Goal: Find specific page/section: Find specific page/section

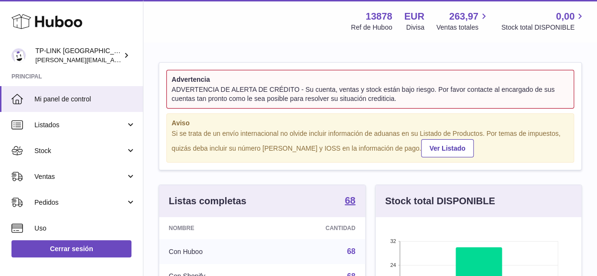
scroll to position [149, 206]
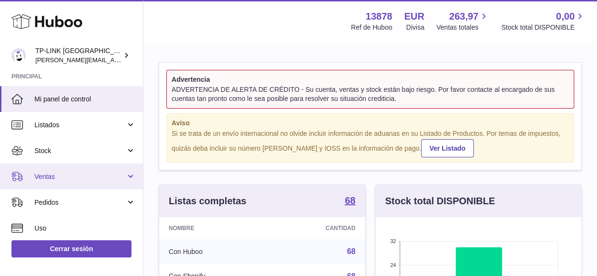
click at [129, 178] on link "Ventas" at bounding box center [71, 177] width 143 height 26
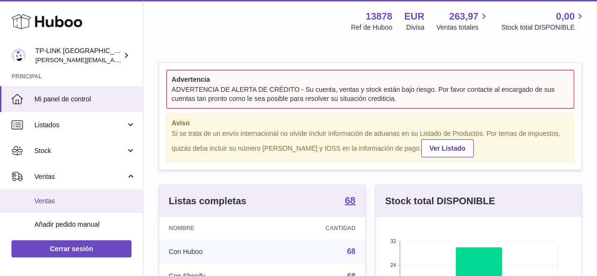
click at [77, 203] on span "Ventas" at bounding box center [84, 200] width 101 height 9
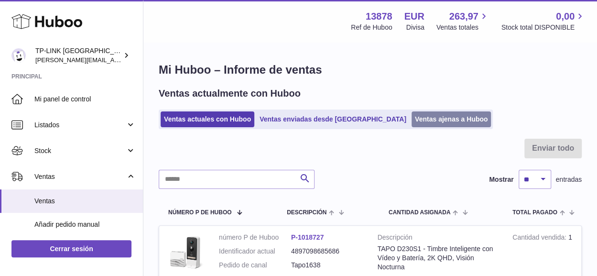
click at [412, 122] on link "Ventas ajenas a Huboo" at bounding box center [452, 119] width 80 height 16
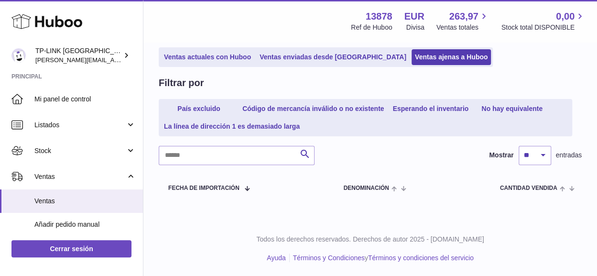
scroll to position [63, 0]
